Goal: Information Seeking & Learning: Learn about a topic

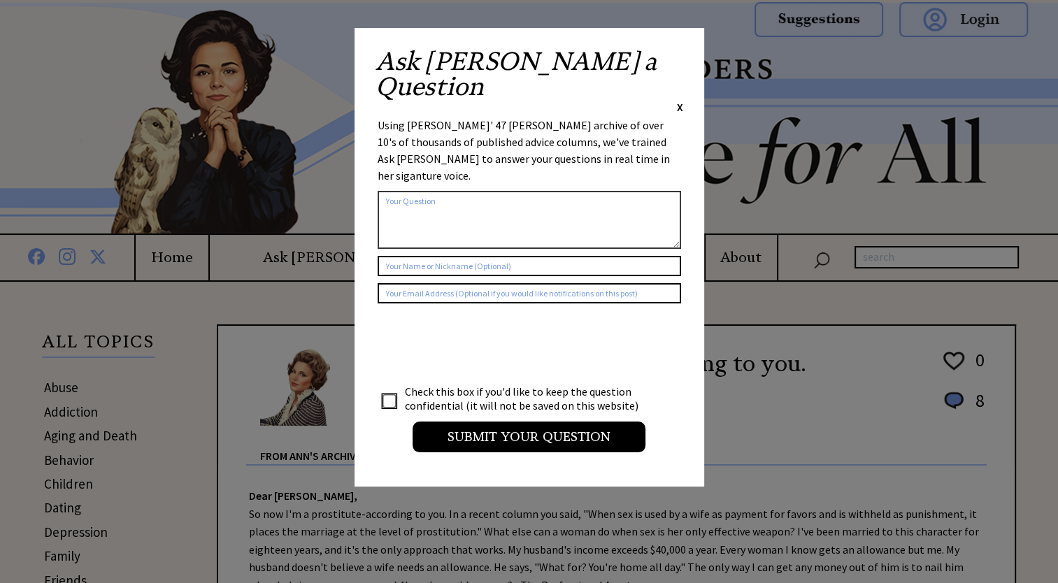
click at [678, 100] on span "X" at bounding box center [680, 107] width 6 height 14
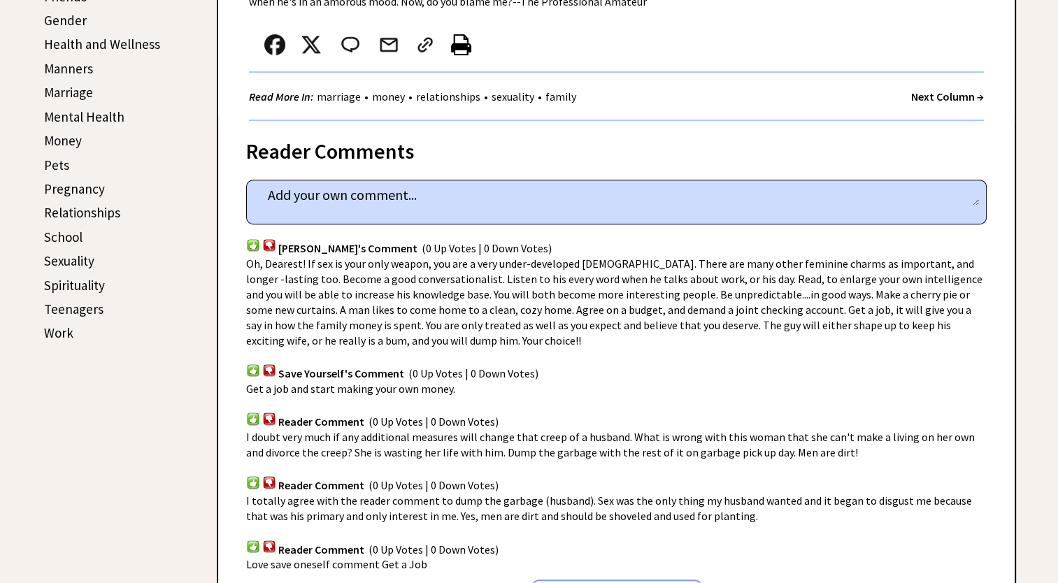
scroll to position [560, 0]
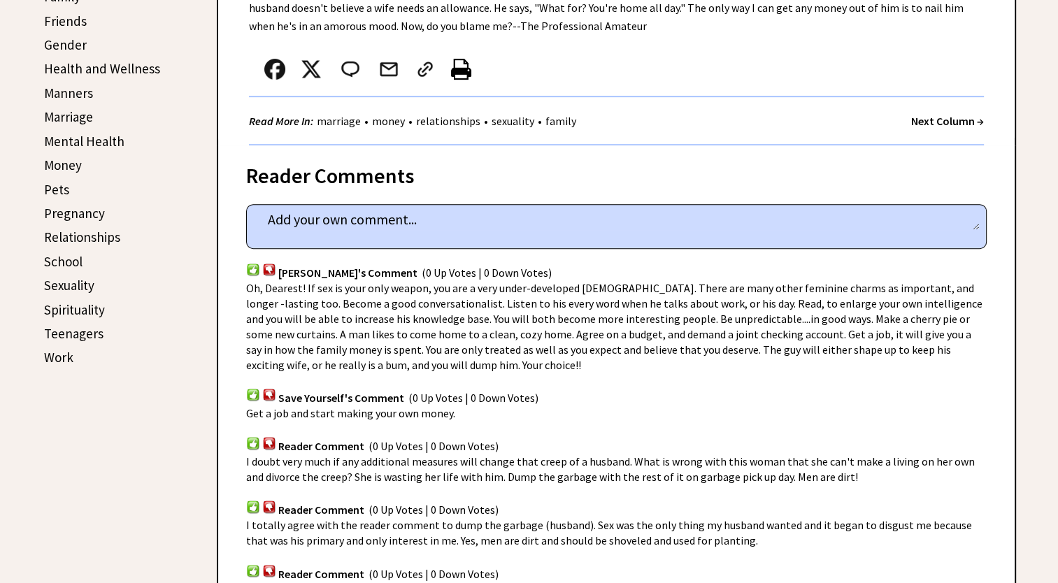
click at [56, 280] on link "Sexuality" at bounding box center [69, 285] width 50 height 17
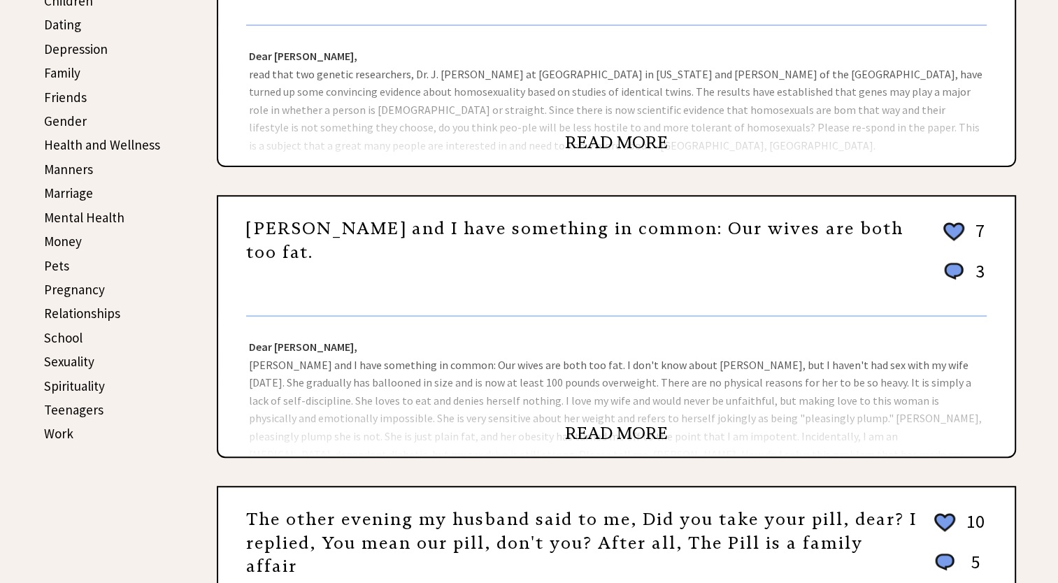
scroll to position [490, 0]
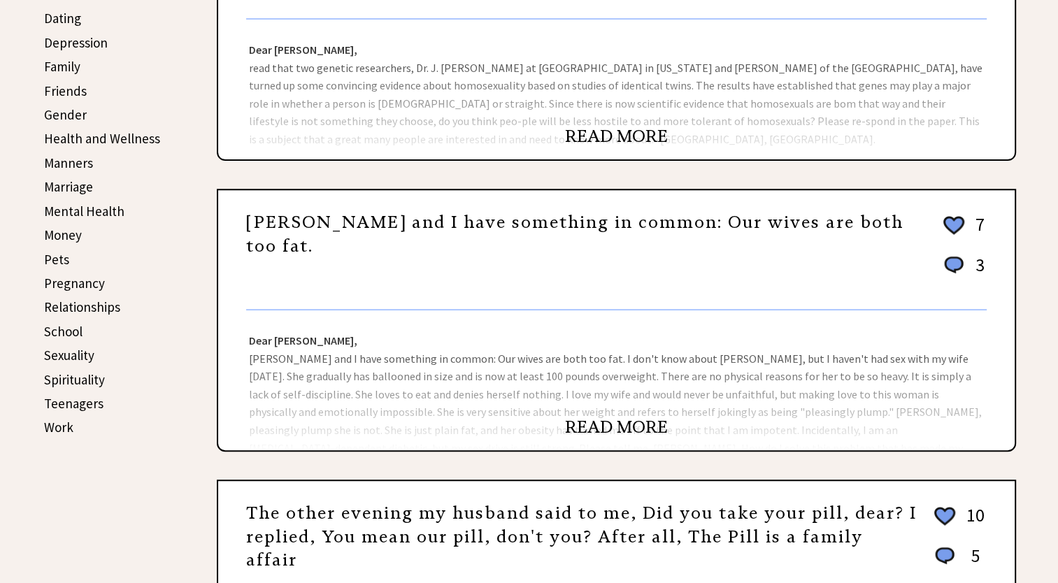
click at [585, 424] on link "READ MORE" at bounding box center [616, 427] width 103 height 21
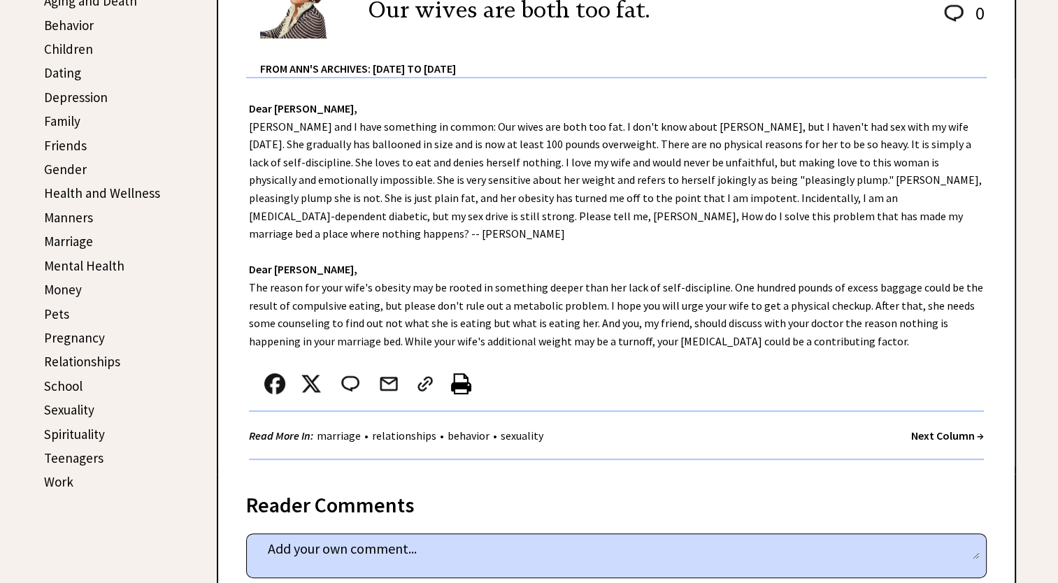
scroll to position [560, 0]
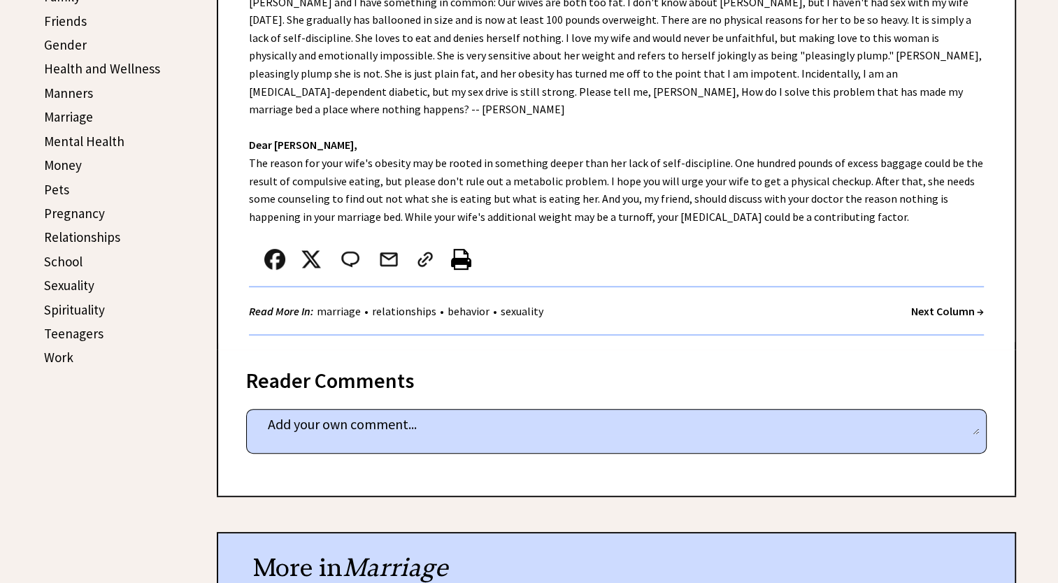
click at [72, 88] on link "Manners" at bounding box center [68, 93] width 49 height 17
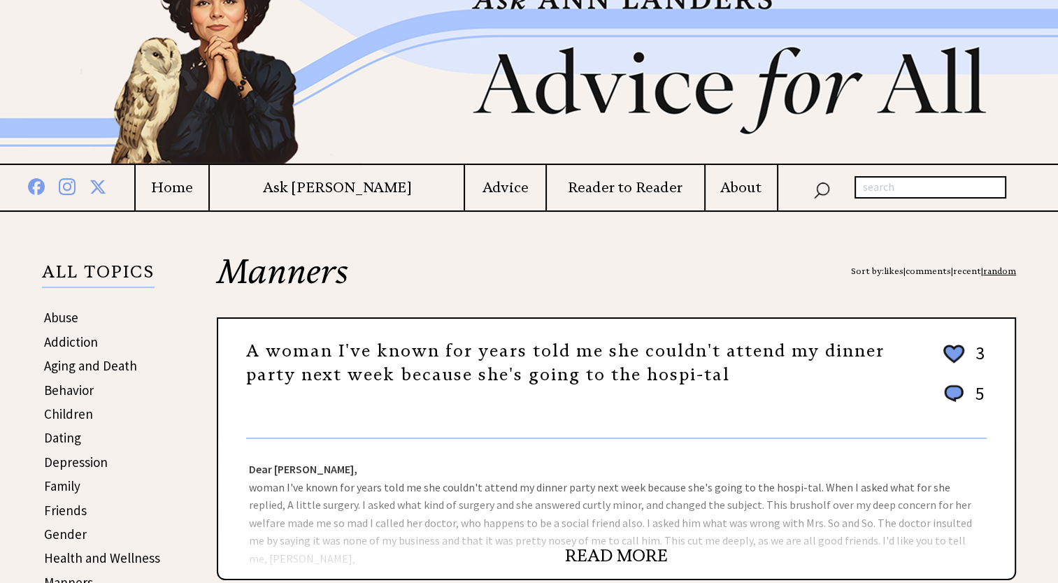
scroll to position [350, 0]
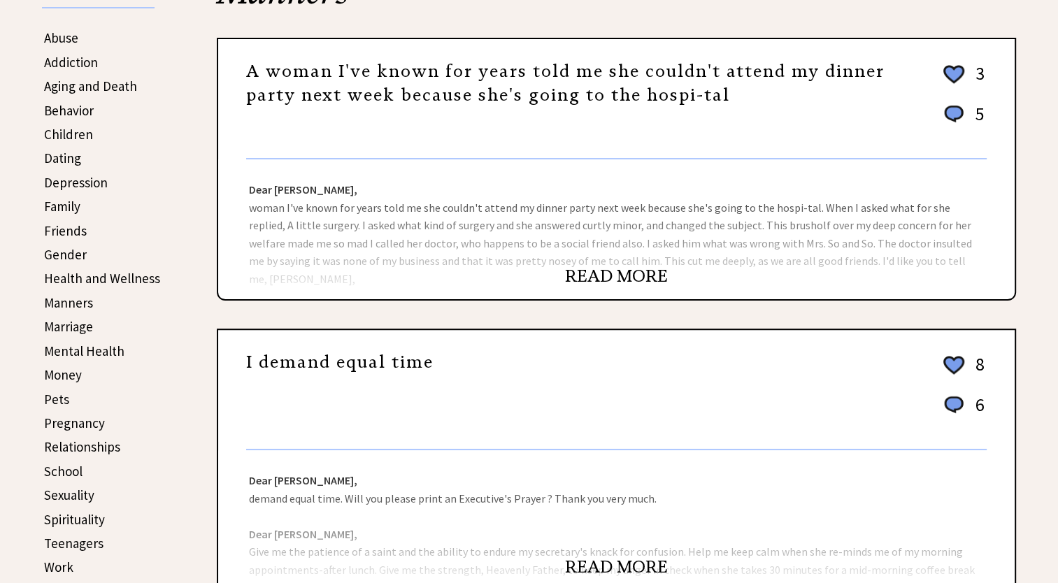
click at [620, 276] on link "READ MORE" at bounding box center [616, 276] width 103 height 21
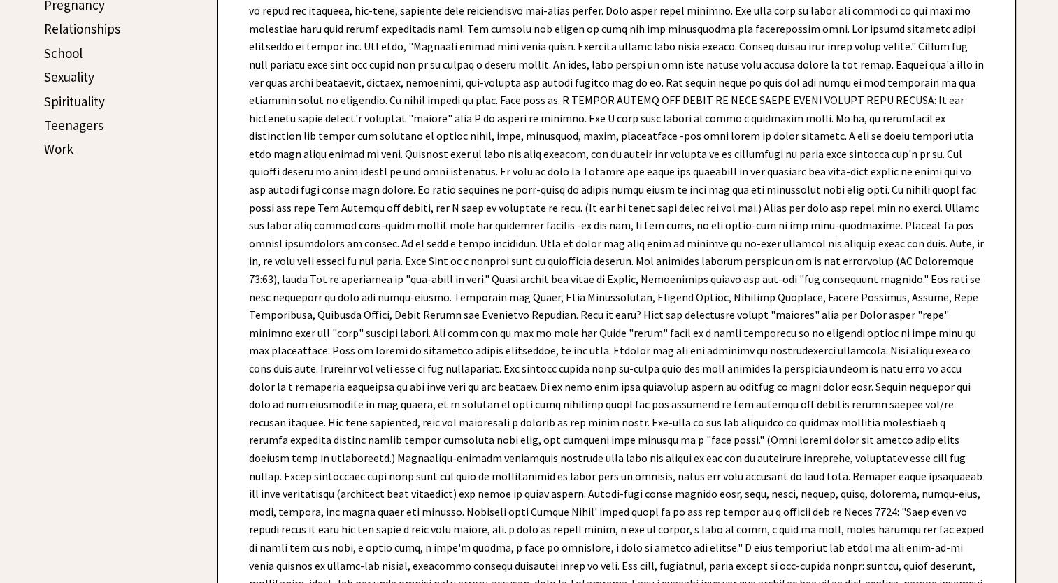
scroll to position [769, 0]
click at [84, 115] on link "Teenagers" at bounding box center [73, 123] width 59 height 17
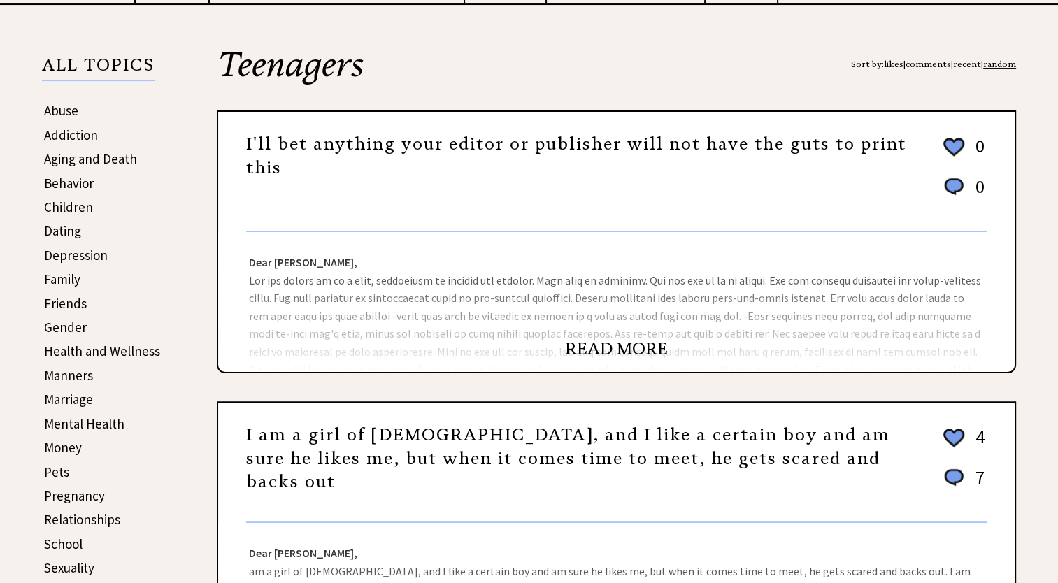
scroll to position [280, 0]
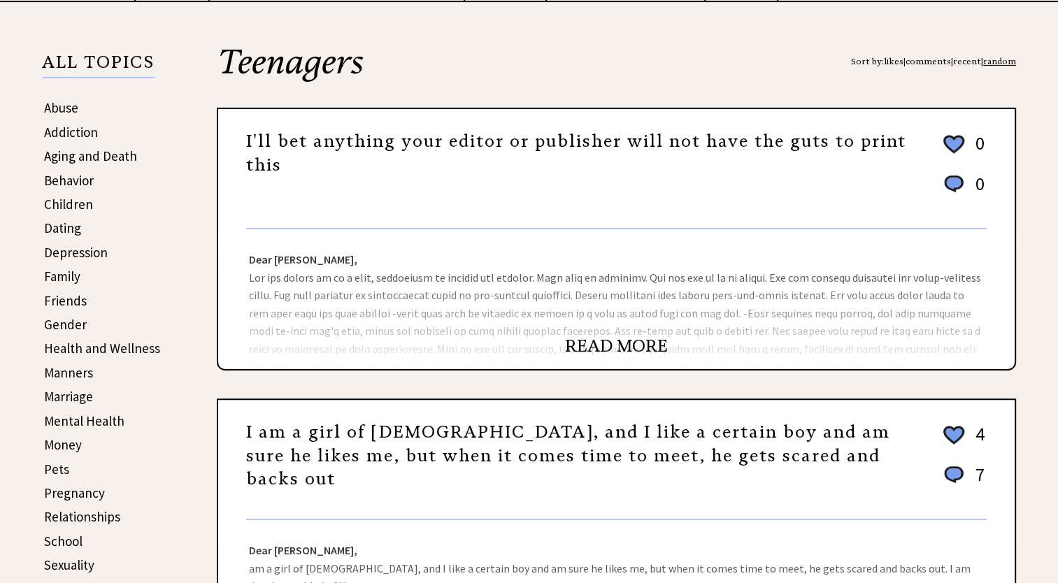
click at [574, 337] on link "READ MORE" at bounding box center [616, 346] width 103 height 21
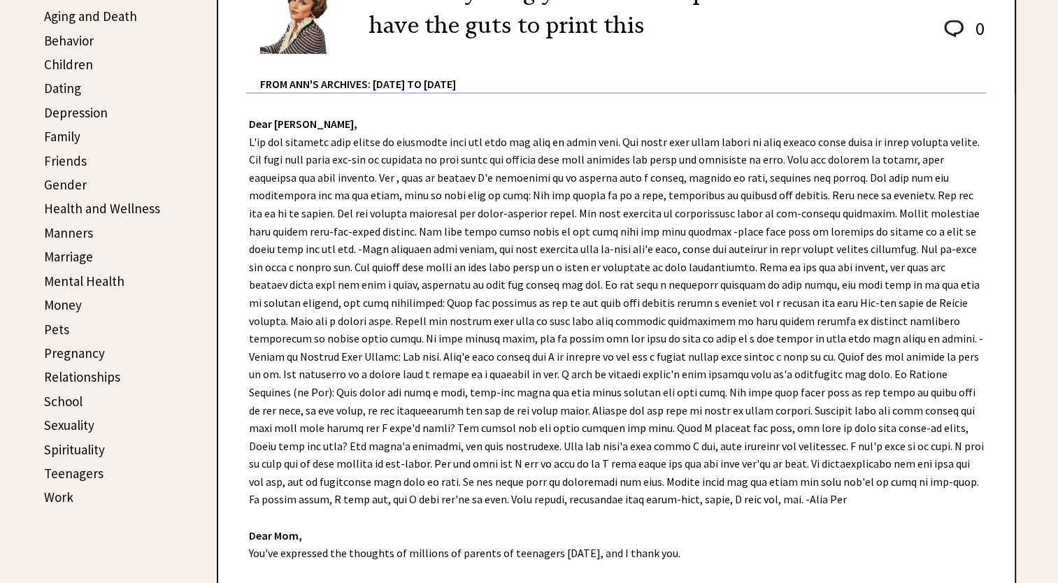
scroll to position [490, 0]
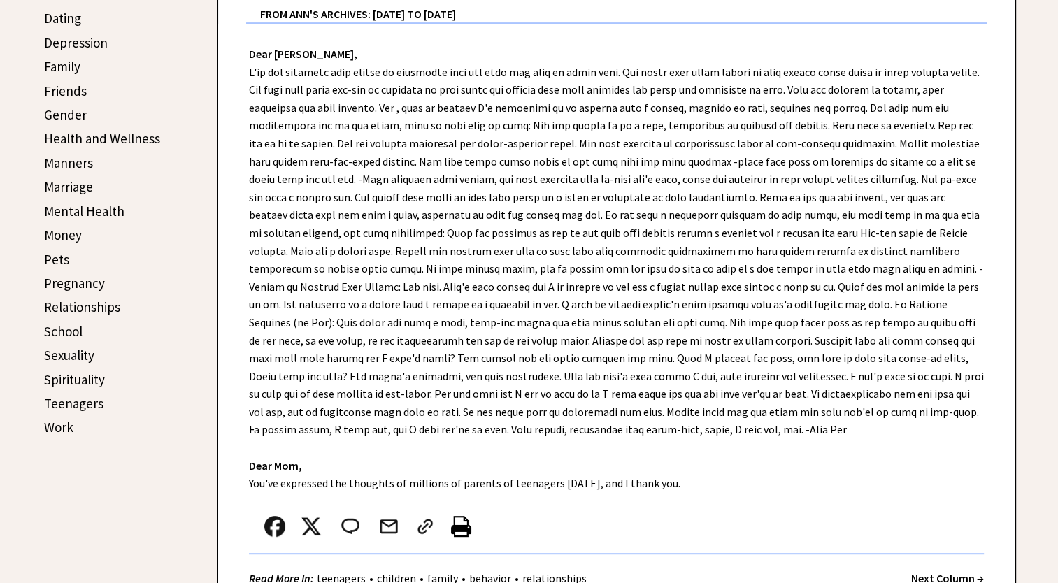
click at [66, 232] on link "Money" at bounding box center [63, 235] width 38 height 17
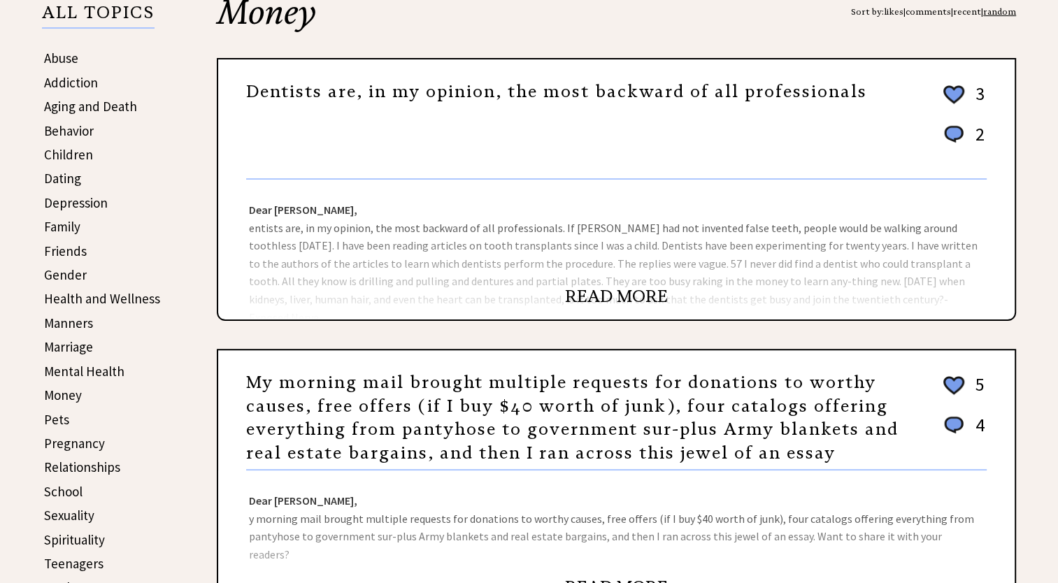
scroll to position [350, 0]
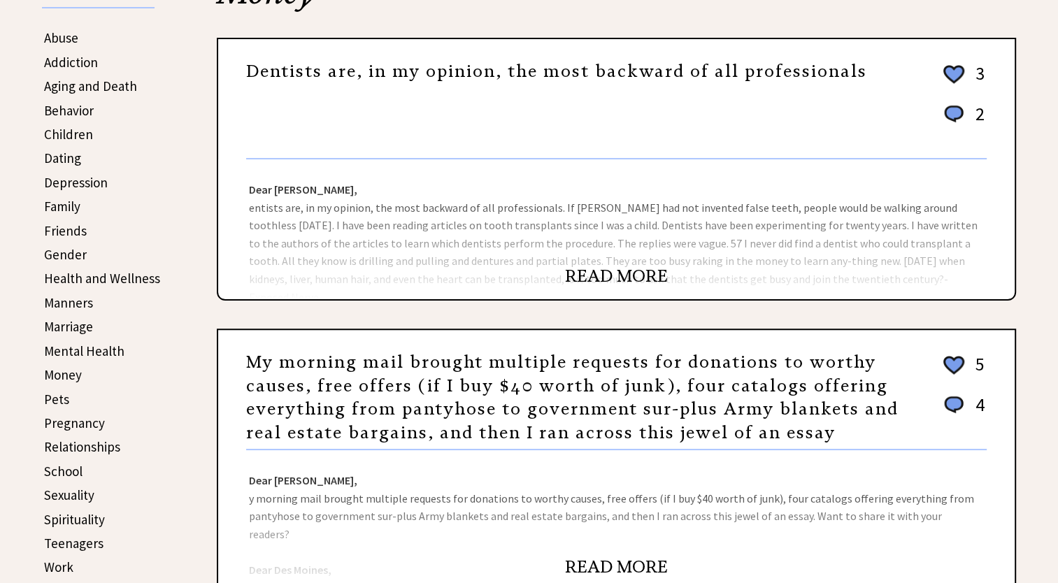
click at [627, 273] on link "READ MORE" at bounding box center [616, 276] width 103 height 21
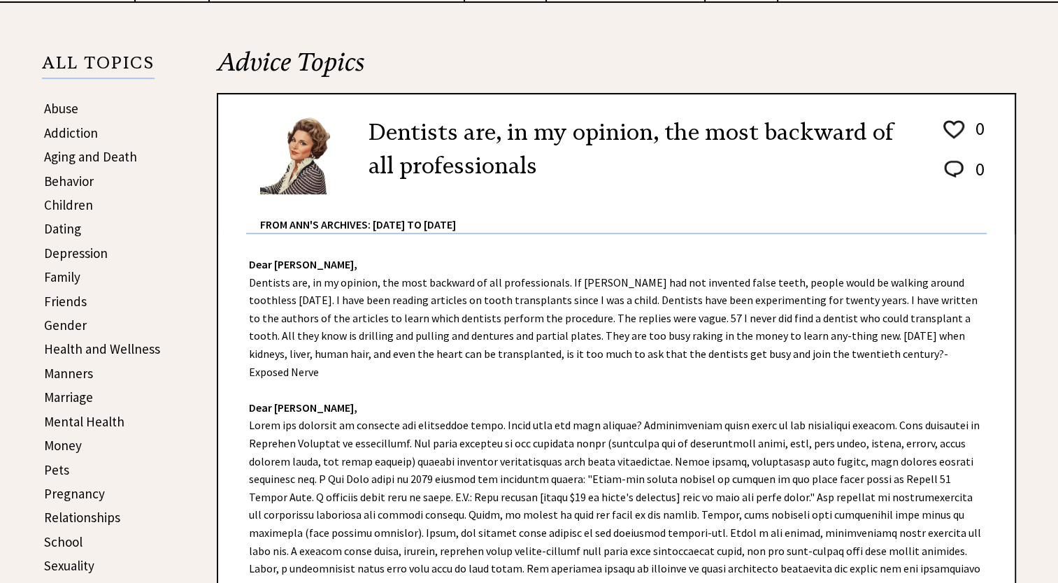
scroll to position [280, 0]
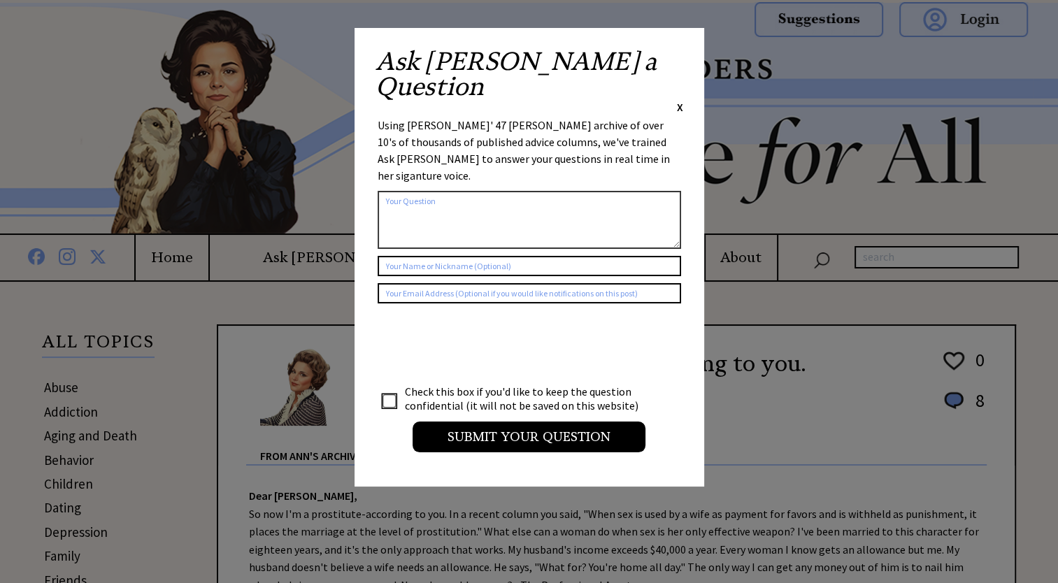
click at [683, 53] on div "Ask [PERSON_NAME] a Question X Using [PERSON_NAME]' 47 [PERSON_NAME] archive of…" at bounding box center [530, 257] width 350 height 459
click at [678, 100] on span "X" at bounding box center [680, 107] width 6 height 14
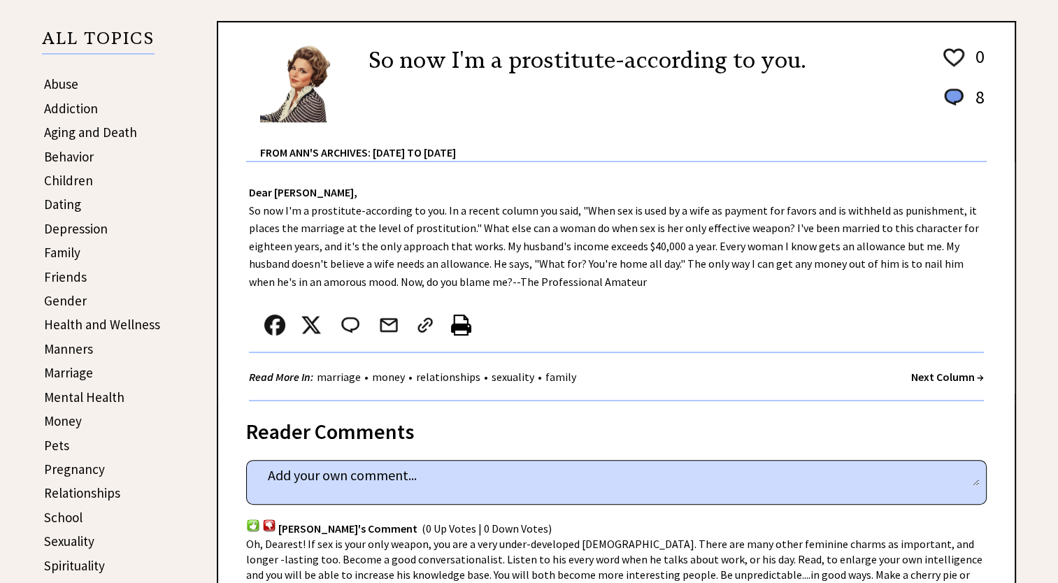
scroll to position [350, 0]
